Goal: Navigation & Orientation: Find specific page/section

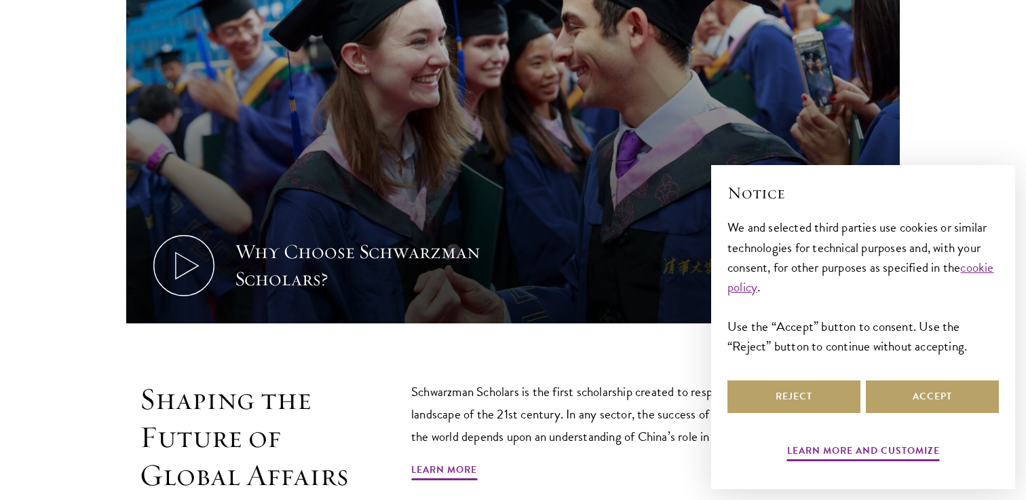
scroll to position [590, 0]
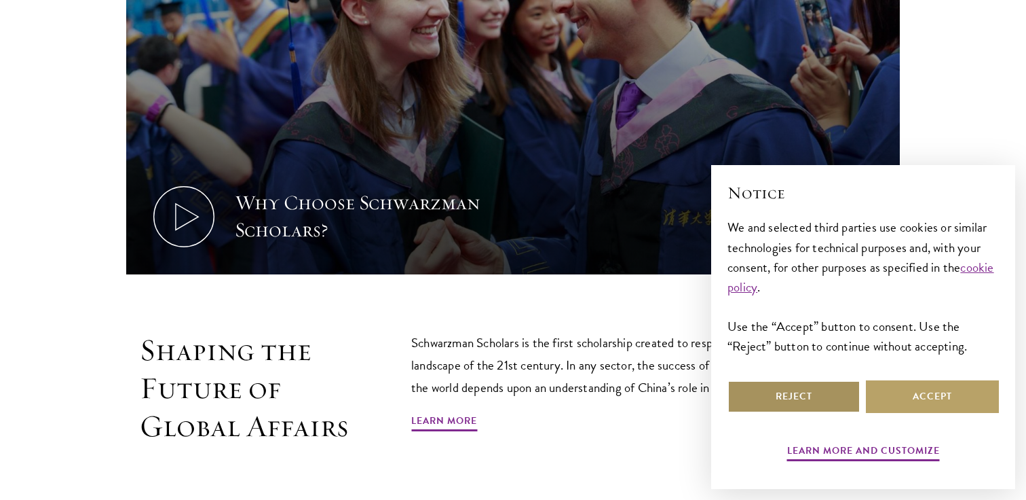
click at [774, 390] on button "Reject" at bounding box center [794, 396] width 133 height 33
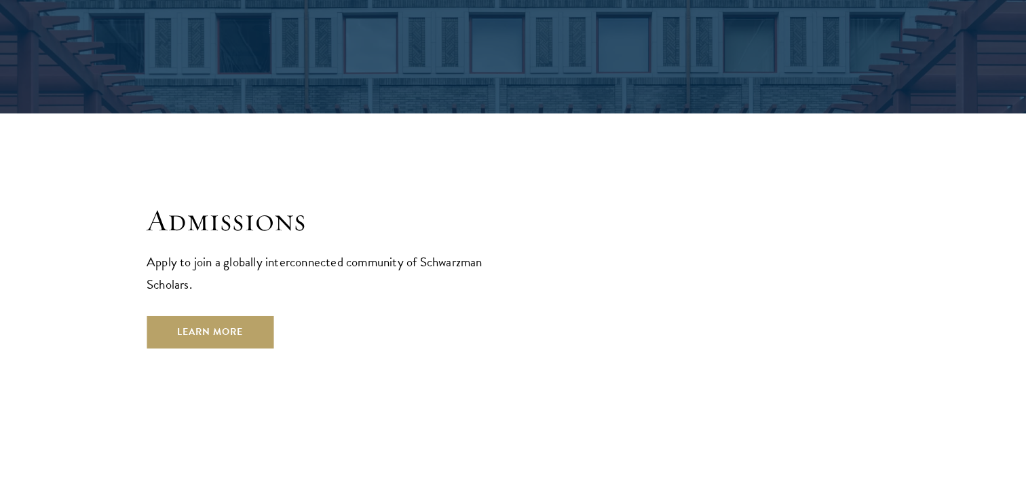
scroll to position [2151, 0]
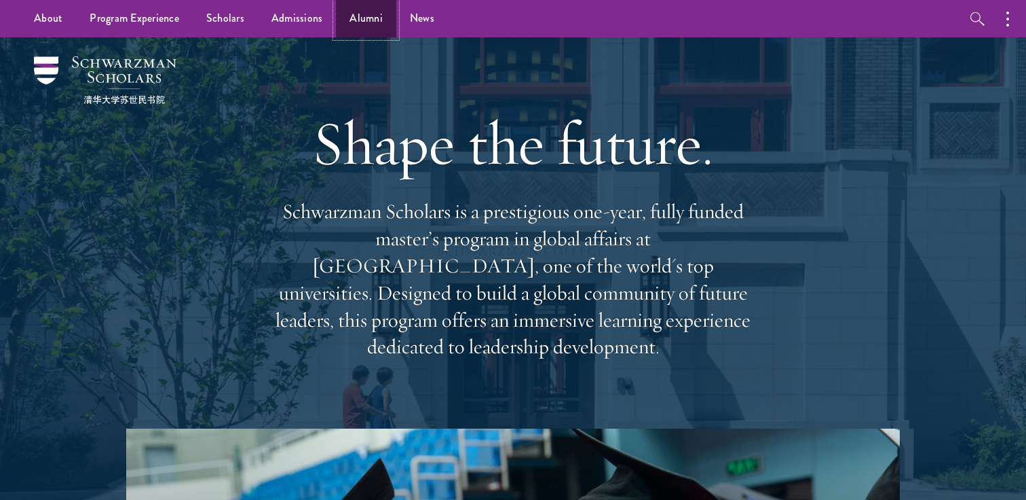
click at [367, 21] on link "Alumni" at bounding box center [366, 18] width 60 height 37
